Goal: Check status: Check status

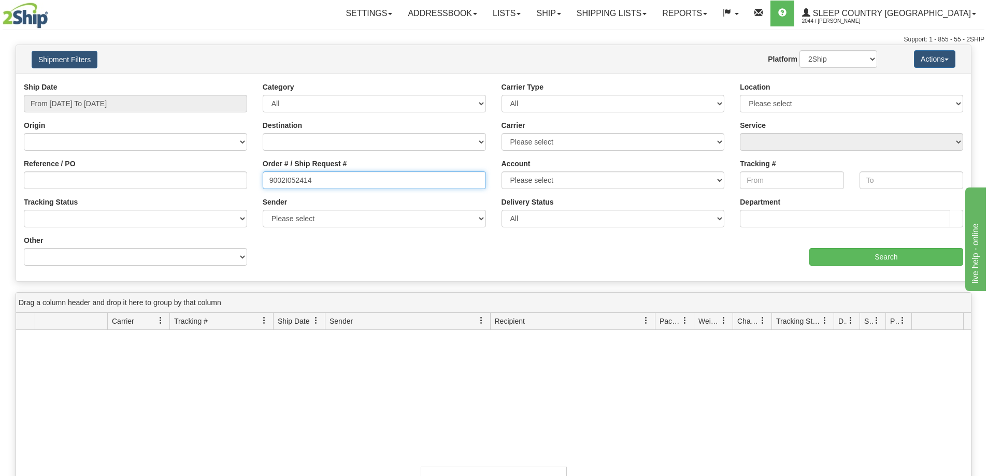
click at [332, 188] on input "9002I052414" at bounding box center [374, 180] width 223 height 18
paste input "0I057545"
type input "9000I057545"
click at [192, 106] on input "From [DATE] To [DATE]" at bounding box center [135, 104] width 223 height 18
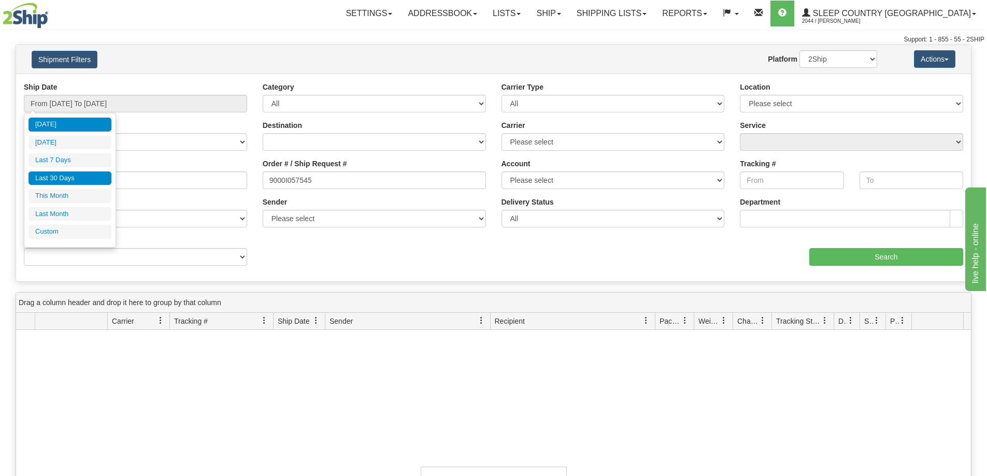
click at [76, 176] on li "Last 30 Days" at bounding box center [69, 178] width 83 height 14
type input "From [DATE] To [DATE]"
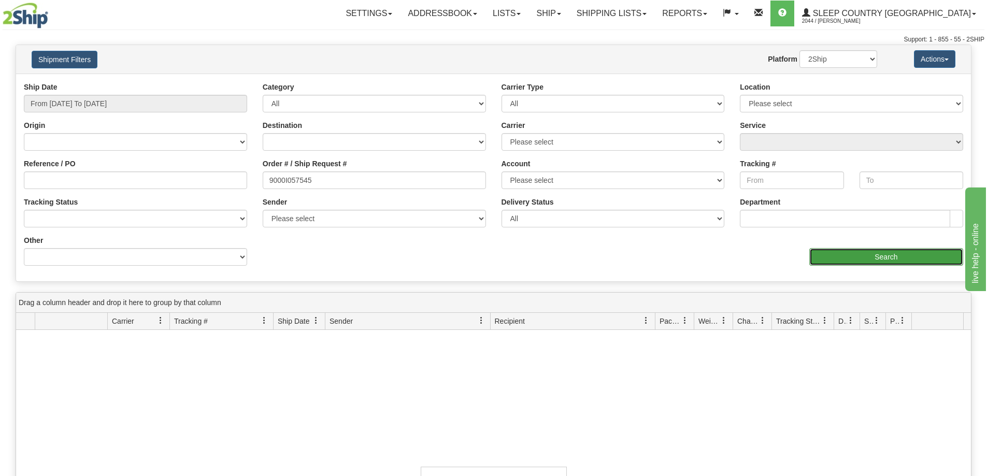
click at [846, 261] on input "Search" at bounding box center [886, 257] width 154 height 18
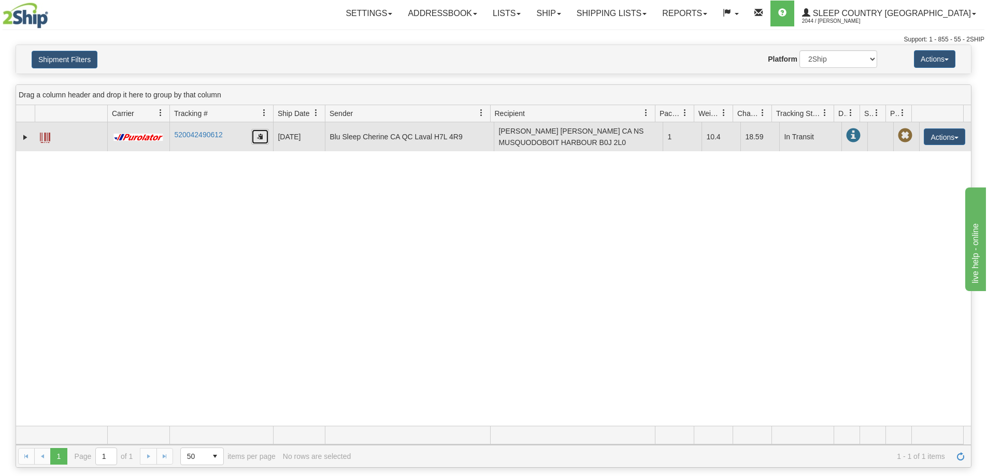
click at [258, 140] on button "button" at bounding box center [260, 137] width 18 height 16
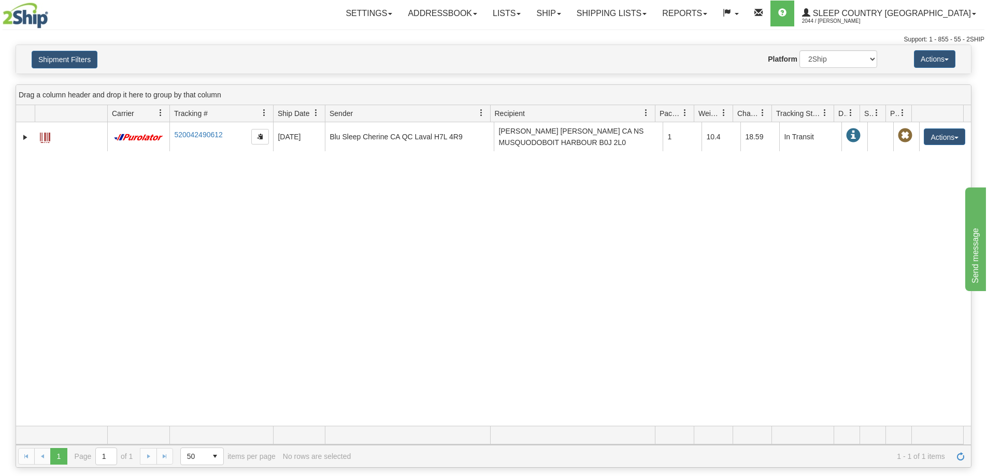
click at [817, 216] on div "31562438 2044 520042490612 [DATE] [DATE] 02:31:46 PM Blu Sleep Cherine CA QC La…" at bounding box center [493, 274] width 955 height 304
click at [68, 60] on button "Shipment Filters" at bounding box center [65, 60] width 66 height 18
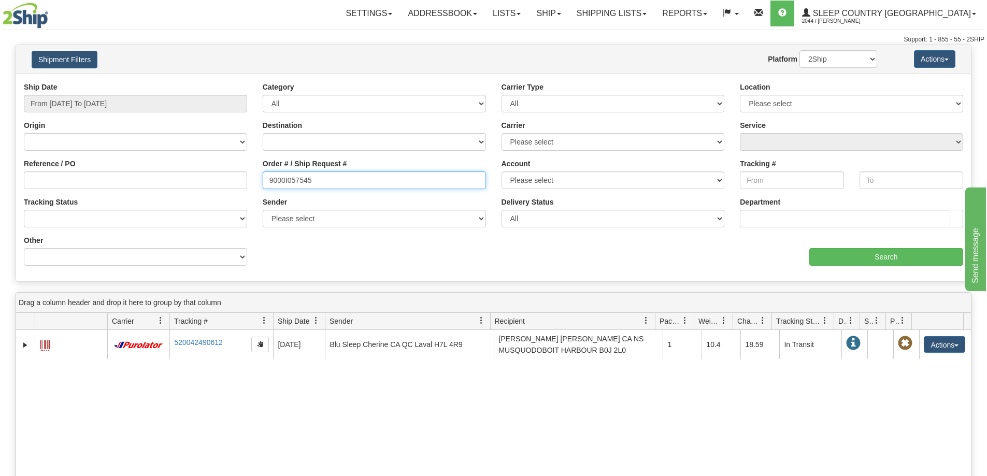
click at [344, 180] on input "9000I057545" at bounding box center [374, 180] width 223 height 18
paste input "4827"
click at [140, 99] on input "From [DATE] To [DATE]" at bounding box center [135, 104] width 223 height 18
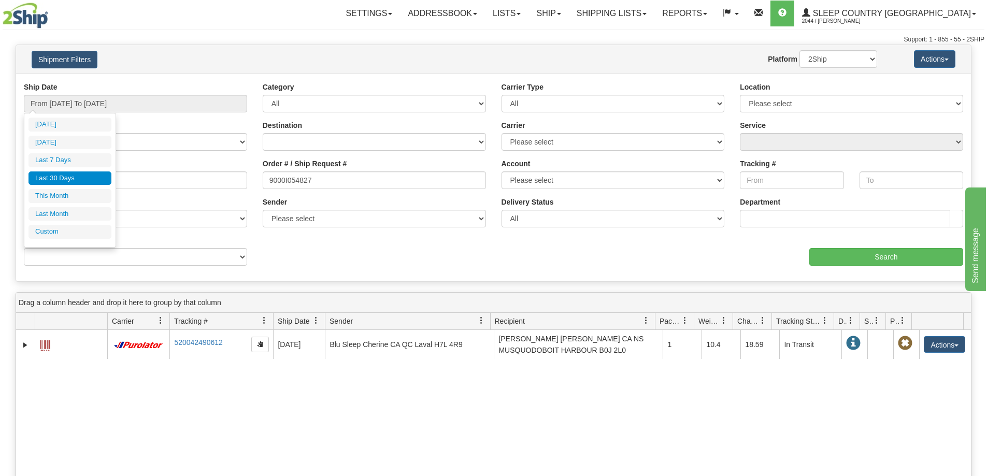
click at [71, 175] on li "Last 30 Days" at bounding box center [69, 178] width 83 height 14
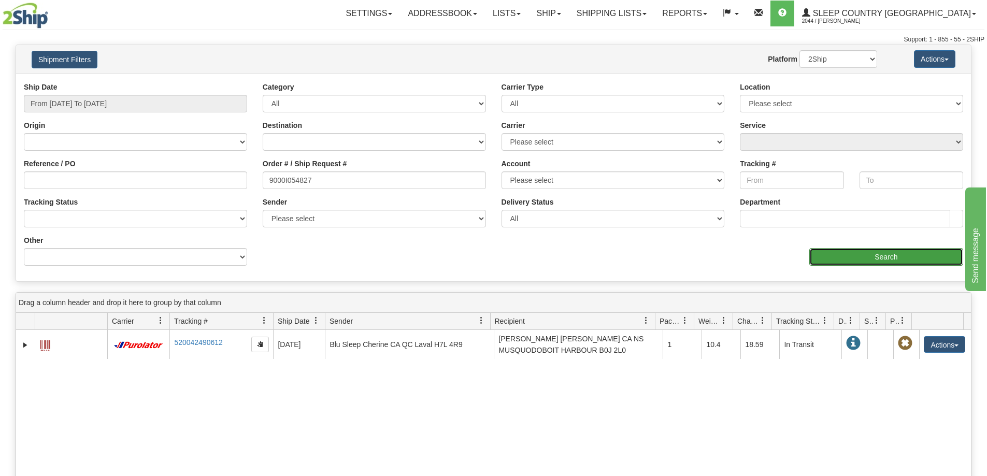
click at [869, 262] on input "Search" at bounding box center [886, 257] width 154 height 18
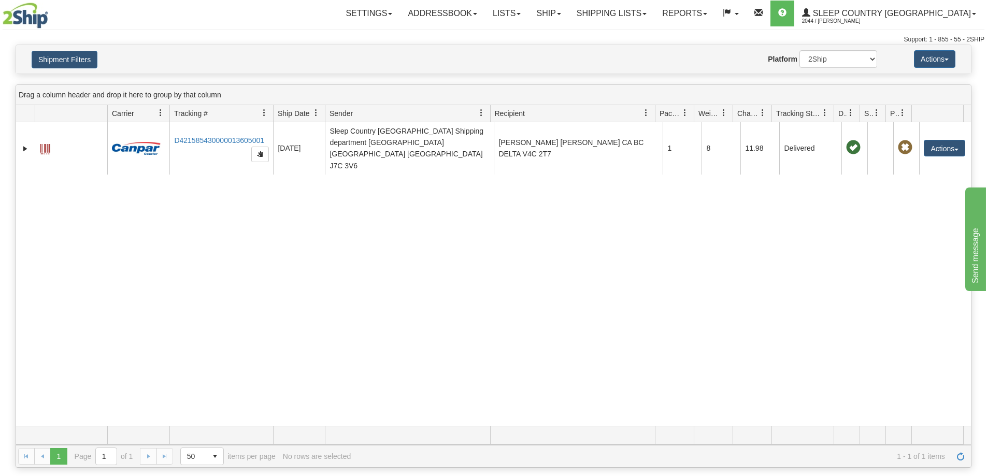
click at [754, 219] on div "31554698 2044 D421585430000013605001 [DATE] [DATE] 02:22:28 PM Sleep Country [G…" at bounding box center [493, 274] width 955 height 304
drag, startPoint x: 673, startPoint y: 201, endPoint x: 651, endPoint y: 193, distance: 23.1
click at [673, 201] on div "31554698 2044 D421585430000013605001 [DATE] [DATE] 02:22:28 PM Sleep Country [G…" at bounding box center [493, 274] width 955 height 304
click at [76, 59] on button "Shipment Filters" at bounding box center [65, 60] width 66 height 18
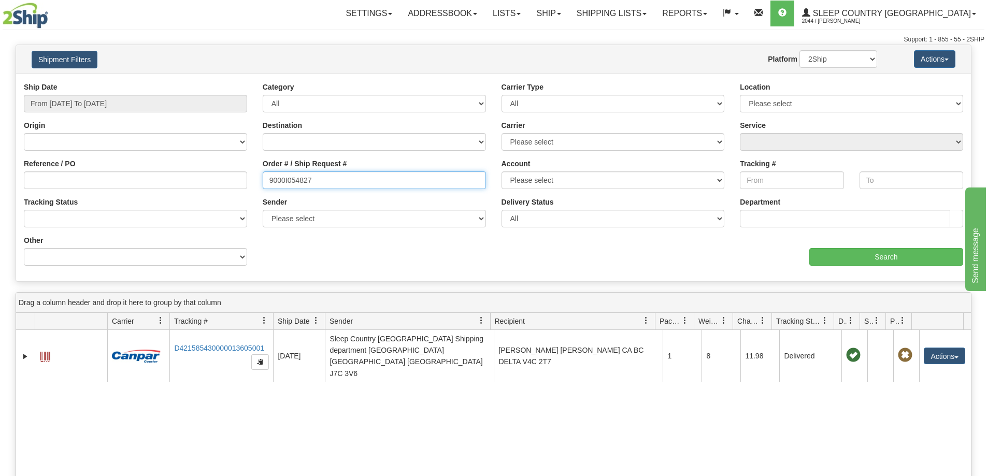
click at [315, 176] on input "9000I054827" at bounding box center [374, 180] width 223 height 18
paste input "799"
type input "9000I054799"
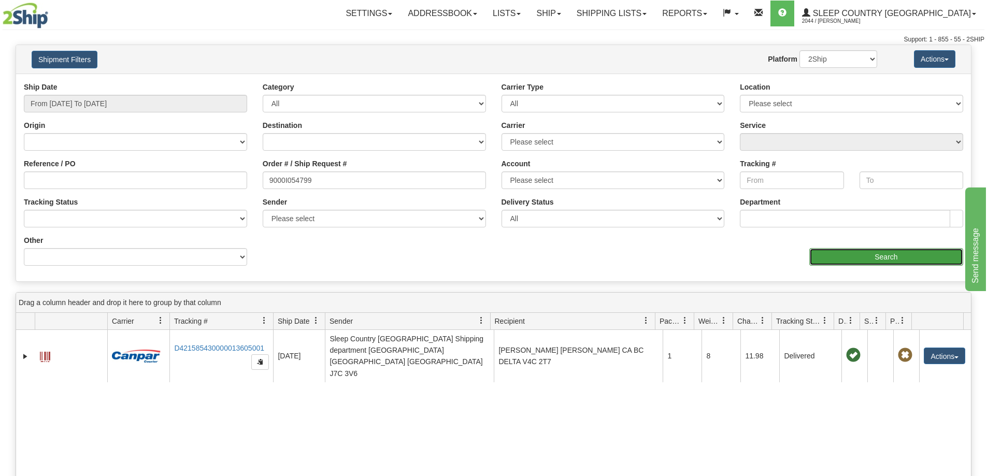
click at [817, 262] on input "Search" at bounding box center [886, 257] width 154 height 18
